Goal: Check status: Check status

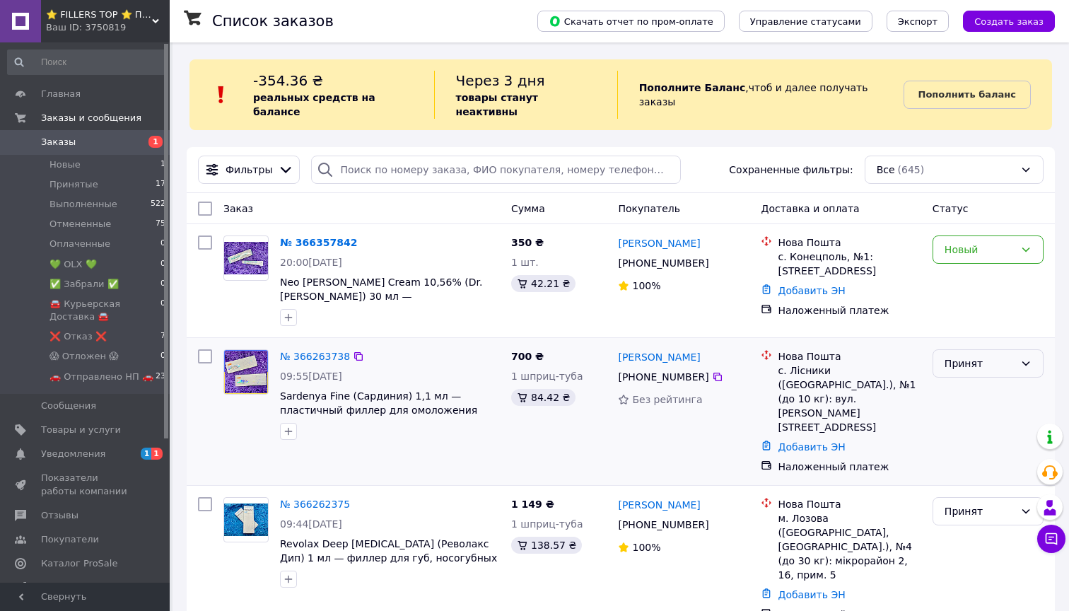
click at [1001, 355] on div "Принят" at bounding box center [979, 363] width 70 height 16
click at [980, 477] on li "🚗 Отправлено НП 🚗" at bounding box center [988, 469] width 110 height 40
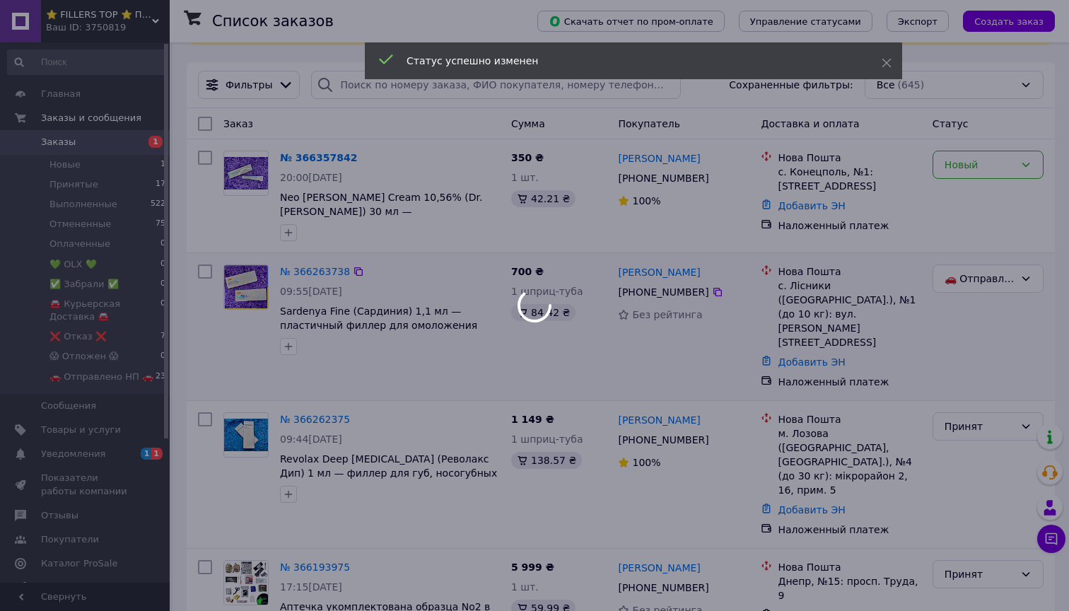
scroll to position [123, 0]
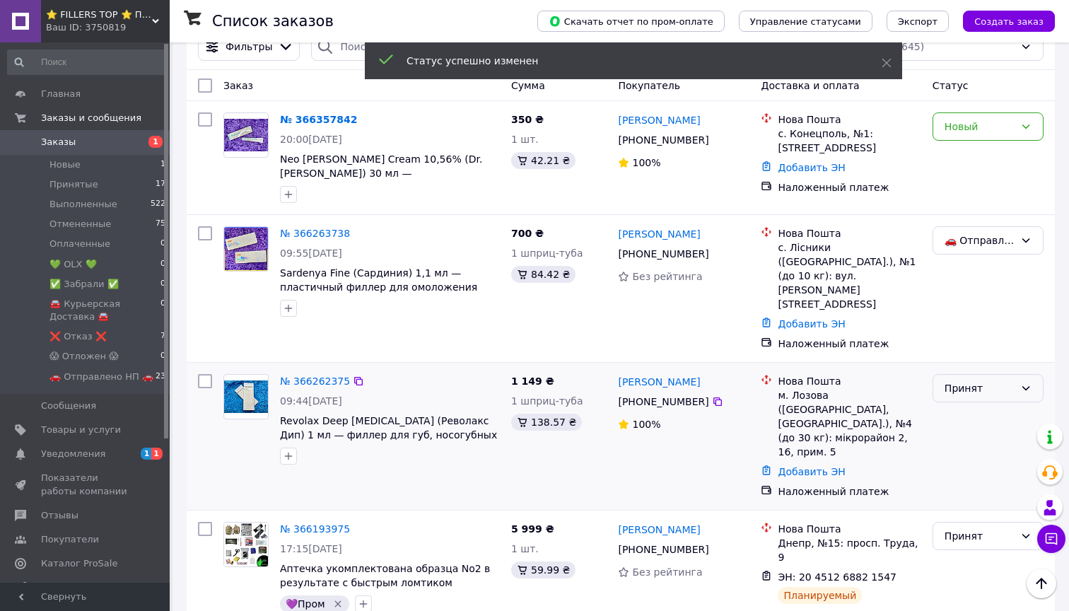
click at [1007, 380] on div "Принят" at bounding box center [979, 388] width 70 height 16
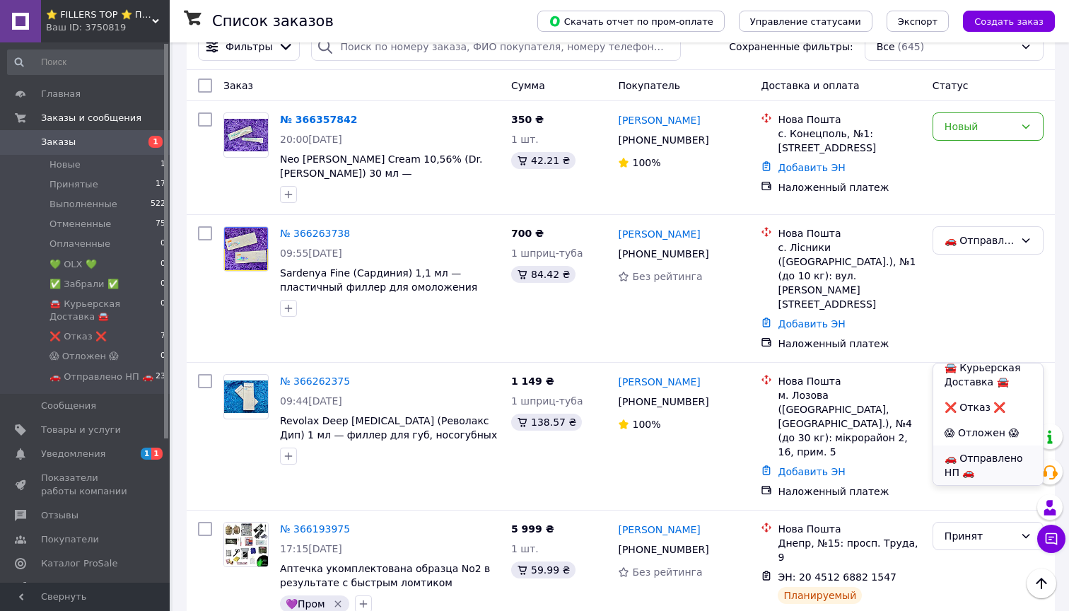
scroll to position [136, 0]
click at [978, 466] on li "🚗 Отправлено НП 🚗" at bounding box center [988, 465] width 110 height 40
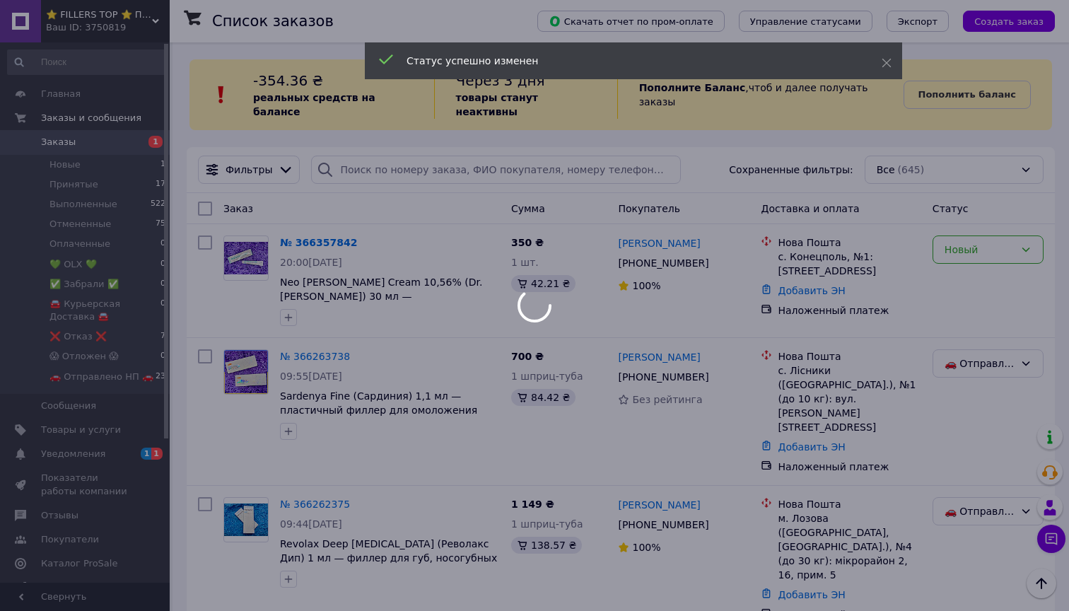
scroll to position [0, 0]
click at [82, 465] on div at bounding box center [534, 305] width 1069 height 611
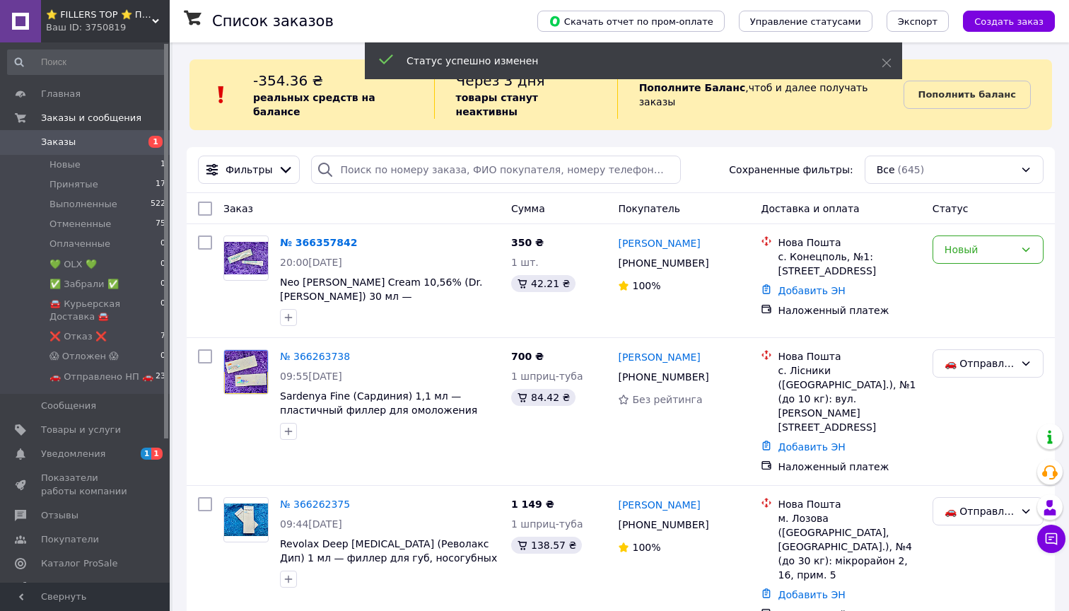
click at [82, 460] on span "Уведомления" at bounding box center [73, 453] width 64 height 13
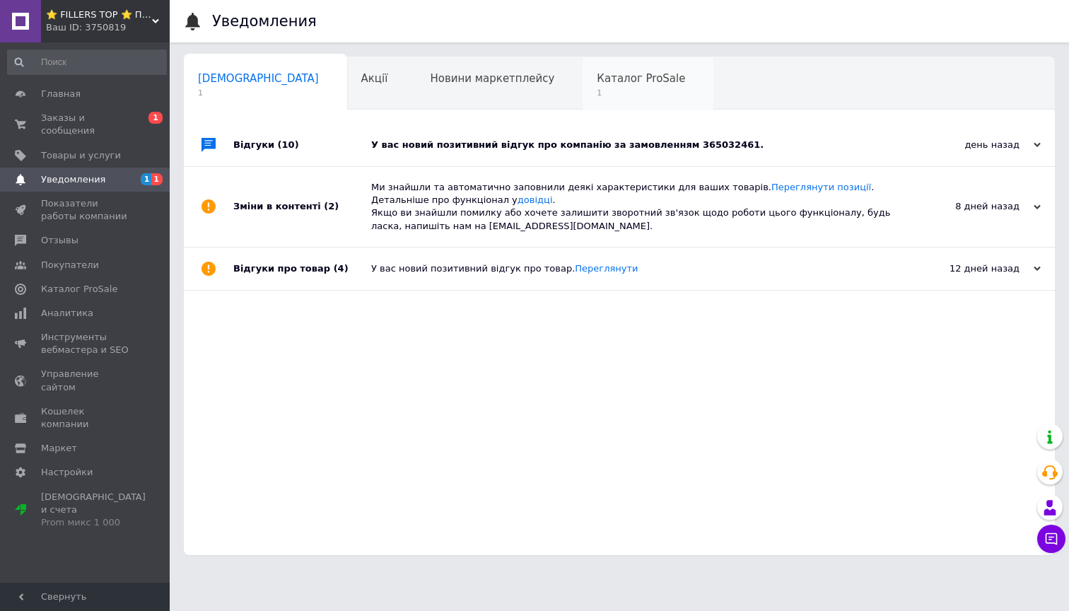
click at [596, 93] on span "1" at bounding box center [640, 93] width 88 height 11
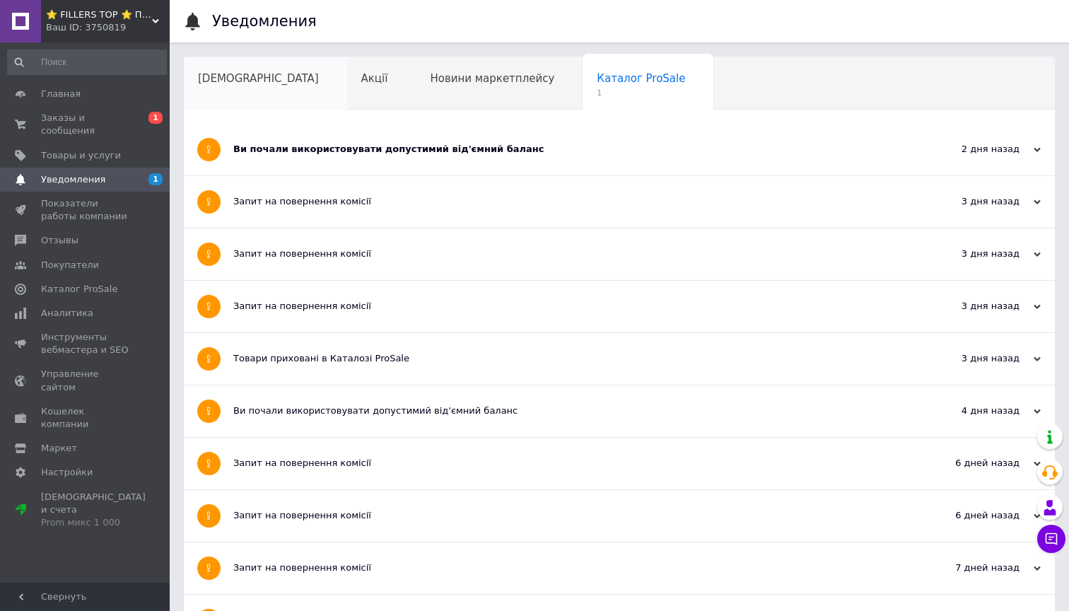
click at [254, 85] on div "[DEMOGRAPHIC_DATA]" at bounding box center [265, 84] width 163 height 54
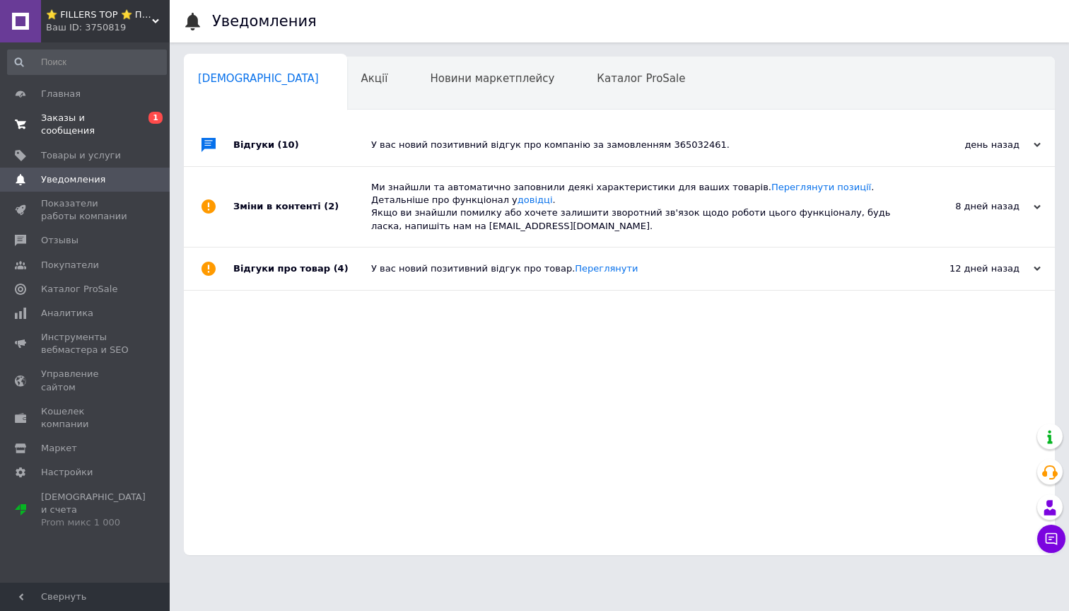
click at [134, 110] on link "Заказы и сообщения 0 1" at bounding box center [87, 124] width 174 height 37
